Goal: Transaction & Acquisition: Purchase product/service

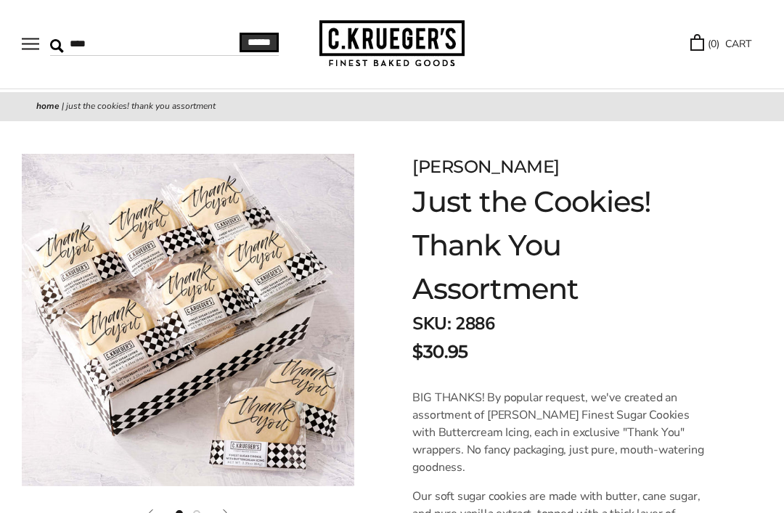
type input "****"
click at [264, 47] on input "******" at bounding box center [259, 43] width 39 height 20
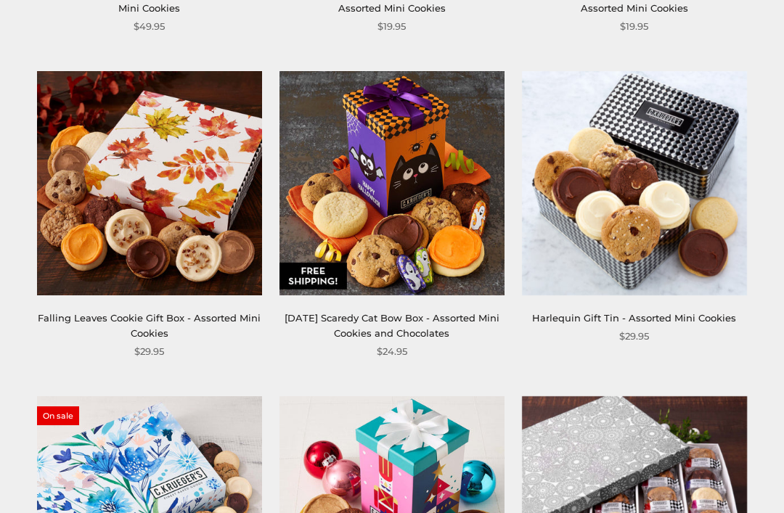
scroll to position [2800, 0]
click at [439, 166] on img at bounding box center [392, 184] width 225 height 225
